Goal: Information Seeking & Learning: Find specific fact

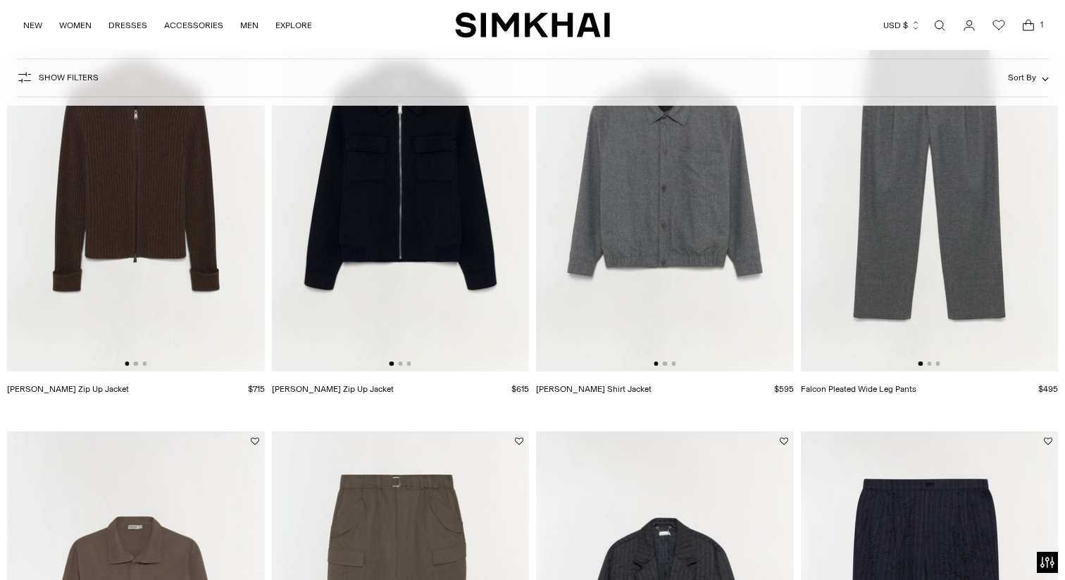
scroll to position [660, 0]
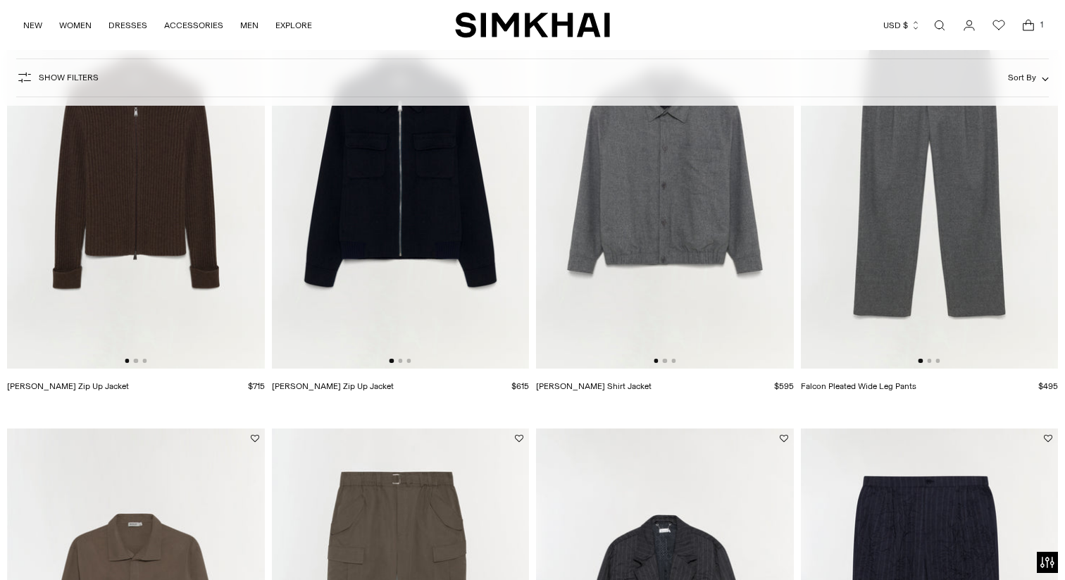
drag, startPoint x: 666, startPoint y: 227, endPoint x: 687, endPoint y: 239, distance: 24.6
click at [687, 239] on img at bounding box center [665, 175] width 258 height 386
click at [879, 320] on img at bounding box center [930, 175] width 258 height 386
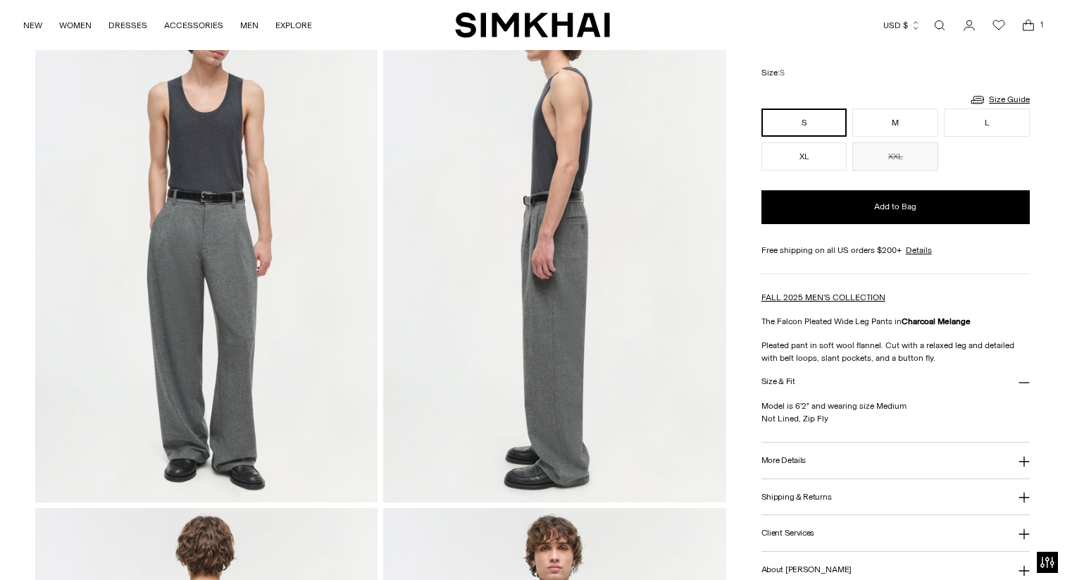
scroll to position [120, 0]
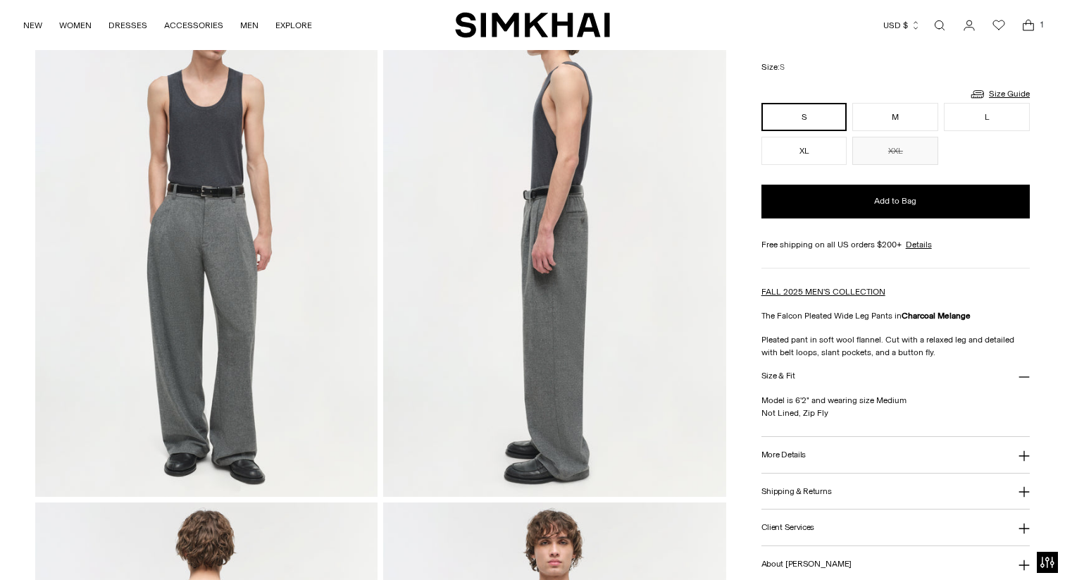
click at [851, 463] on button "More Details" at bounding box center [895, 455] width 268 height 36
drag, startPoint x: 847, startPoint y: 478, endPoint x: 780, endPoint y: 483, distance: 67.1
click at [780, 483] on p "Style 525-4029-MEN Model is 6'2" and wearing size Medium Not Lined, Zip Fly Woo…" at bounding box center [895, 511] width 268 height 76
copy span "525-4029-MEN"
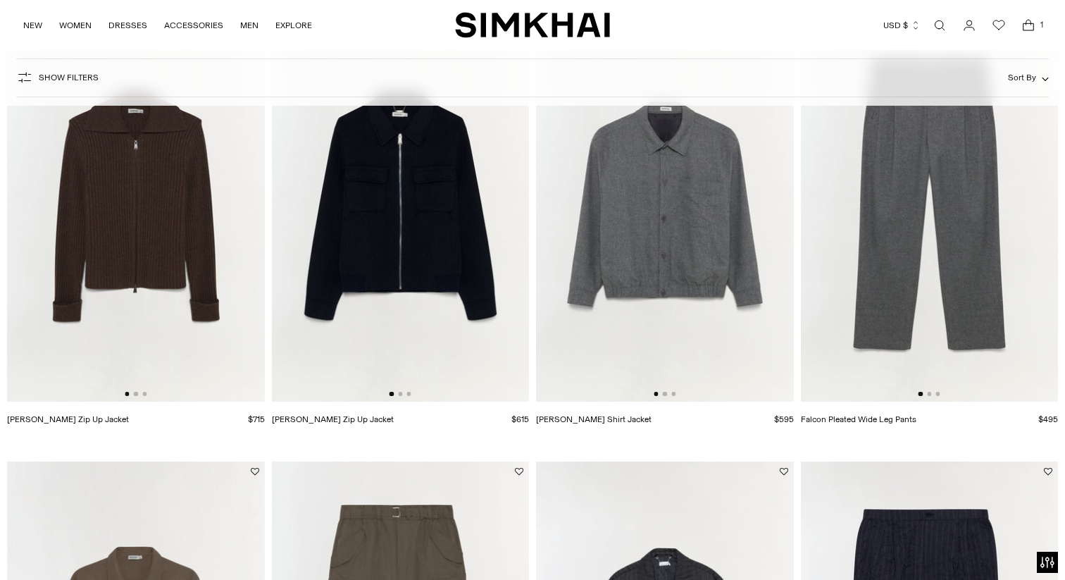
scroll to position [654, 0]
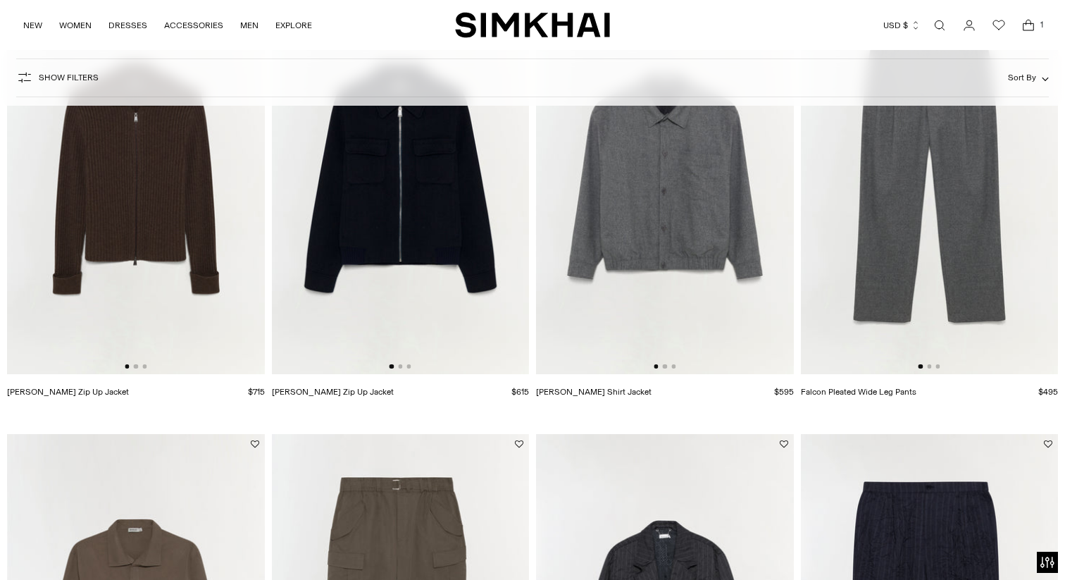
click at [894, 250] on img at bounding box center [930, 181] width 258 height 386
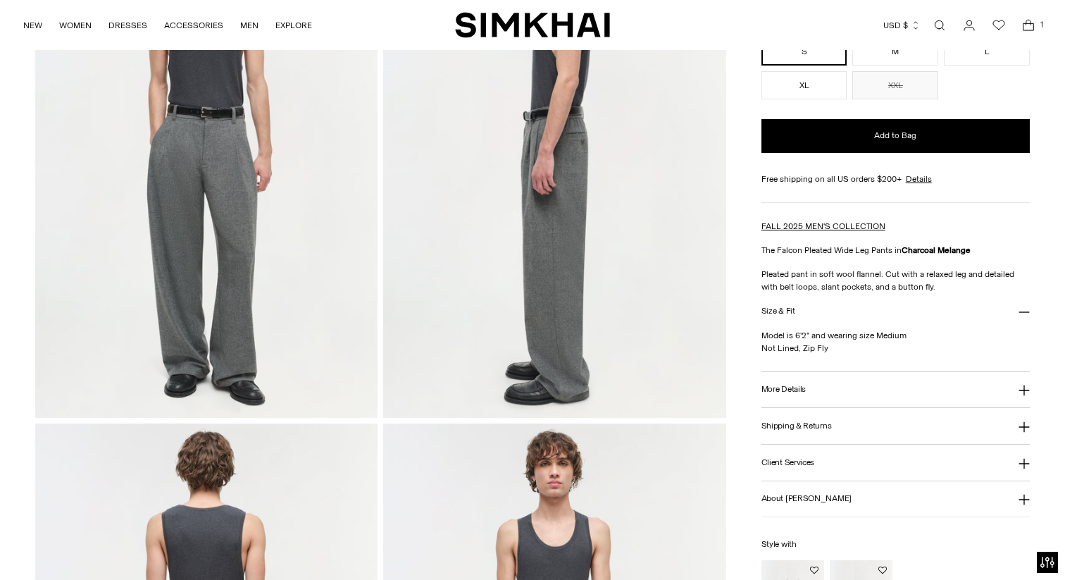
scroll to position [203, 0]
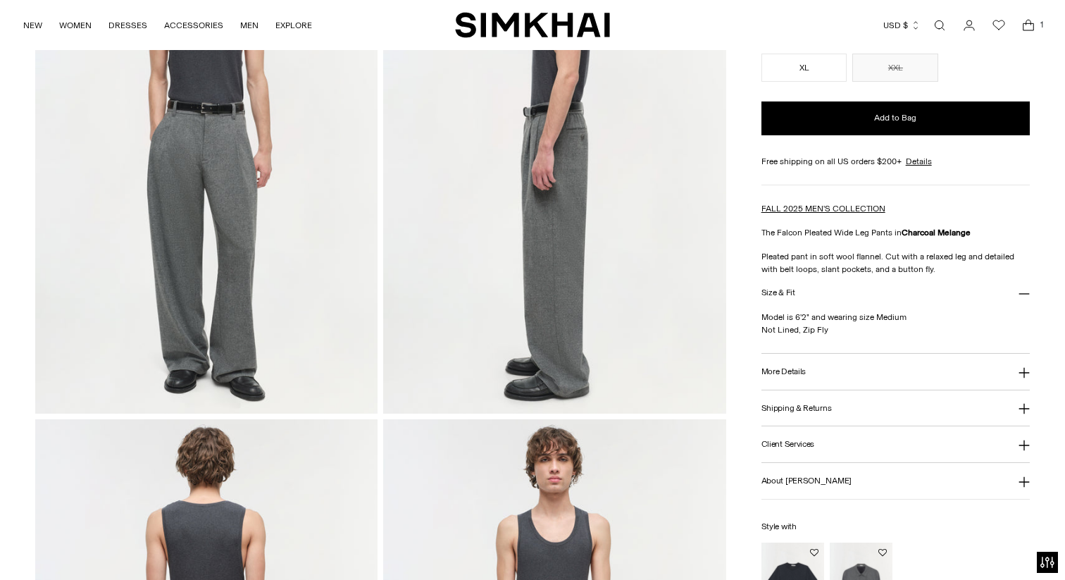
click at [1023, 382] on button "More Details" at bounding box center [895, 372] width 268 height 36
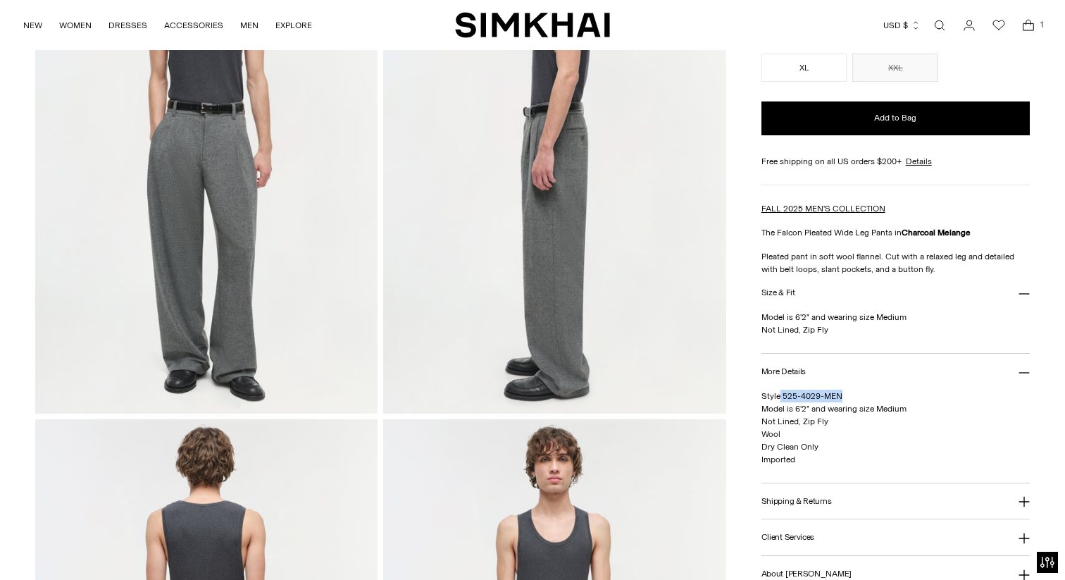
drag, startPoint x: 849, startPoint y: 395, endPoint x: 780, endPoint y: 393, distance: 69.8
click at [780, 393] on p "Style 525-4029-MEN Model is 6'2" and wearing size Medium Not Lined, Zip Fly Woo…" at bounding box center [895, 427] width 268 height 76
copy span "525-4029-MEN"
click at [833, 391] on span "Style 525-4029-MEN Model is 6'2" and wearing size Medium Not Lined, Zip Fly Woo…" at bounding box center [833, 427] width 145 height 73
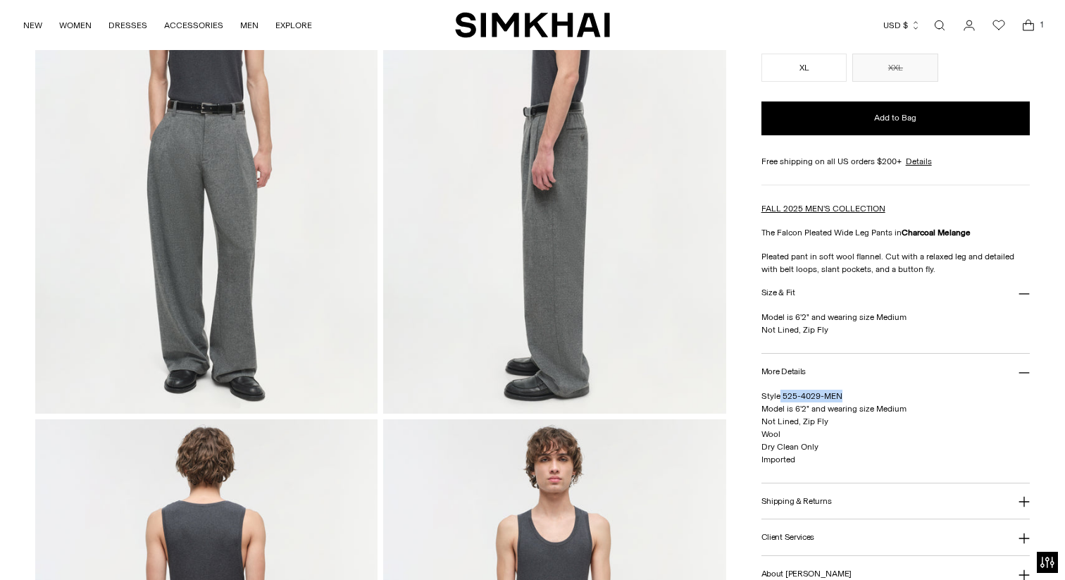
drag, startPoint x: 780, startPoint y: 395, endPoint x: 852, endPoint y: 395, distance: 72.5
click at [852, 395] on p "Style 525-4029-MEN Model is 6'2" and wearing size Medium Not Lined, Zip Fly Woo…" at bounding box center [895, 427] width 268 height 76
copy span "525-4029-MEN"
